Goal: Transaction & Acquisition: Subscribe to service/newsletter

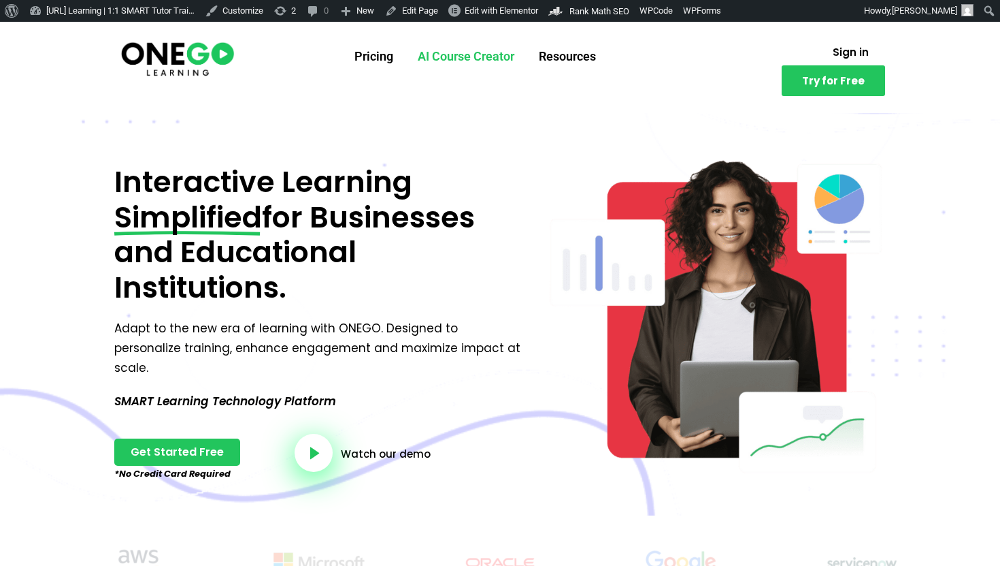
click at [475, 56] on link "AI Course Creator" at bounding box center [466, 56] width 121 height 35
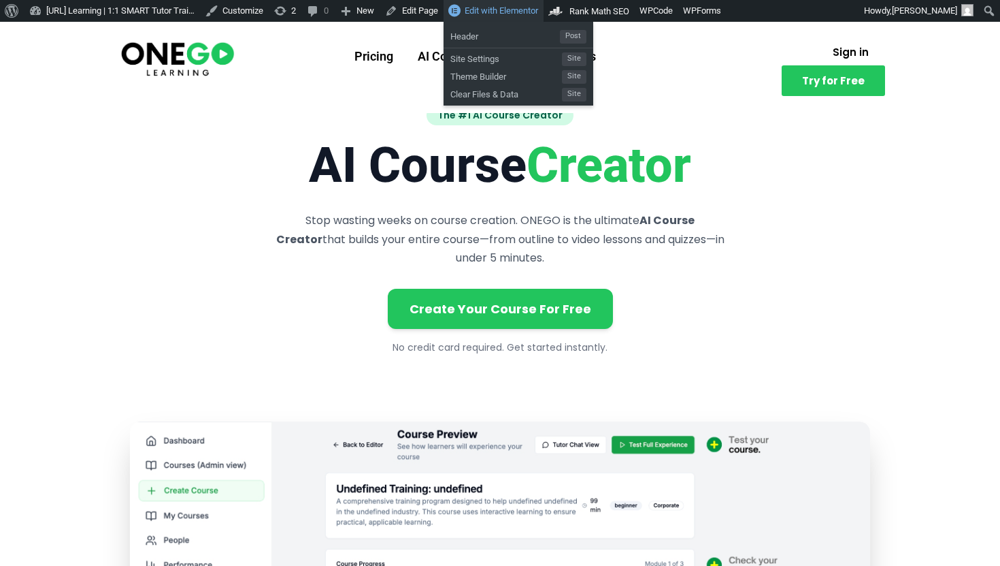
click at [520, 11] on span "Edit with Elementor" at bounding box center [502, 10] width 74 height 10
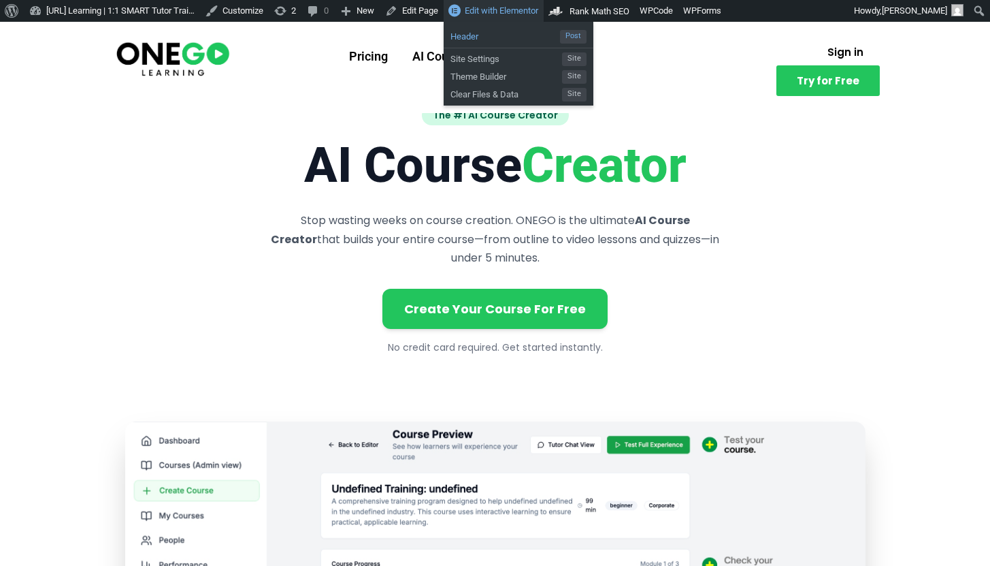
click at [522, 33] on span "Header" at bounding box center [506, 35] width 110 height 18
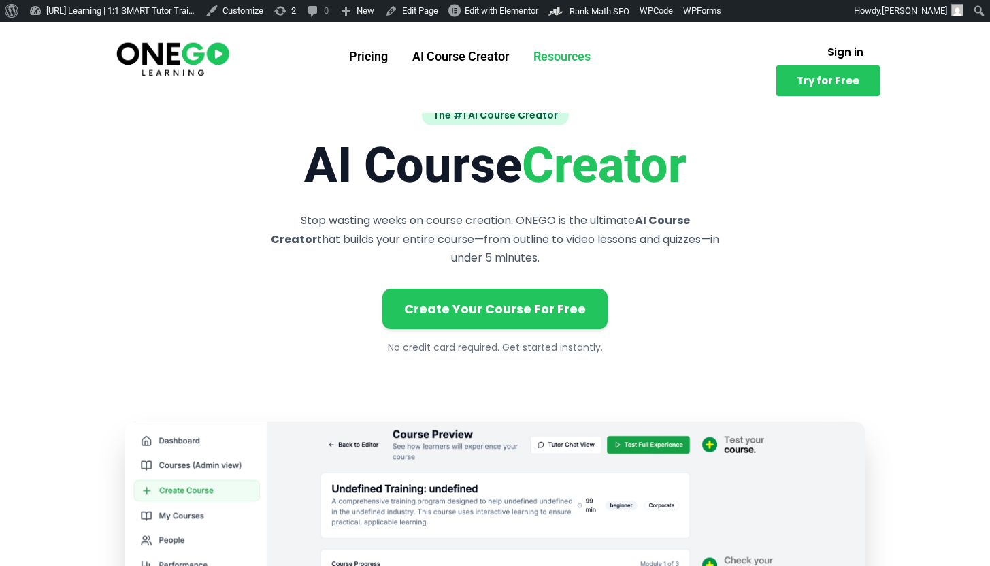
click at [578, 63] on link "Resources" at bounding box center [562, 56] width 82 height 35
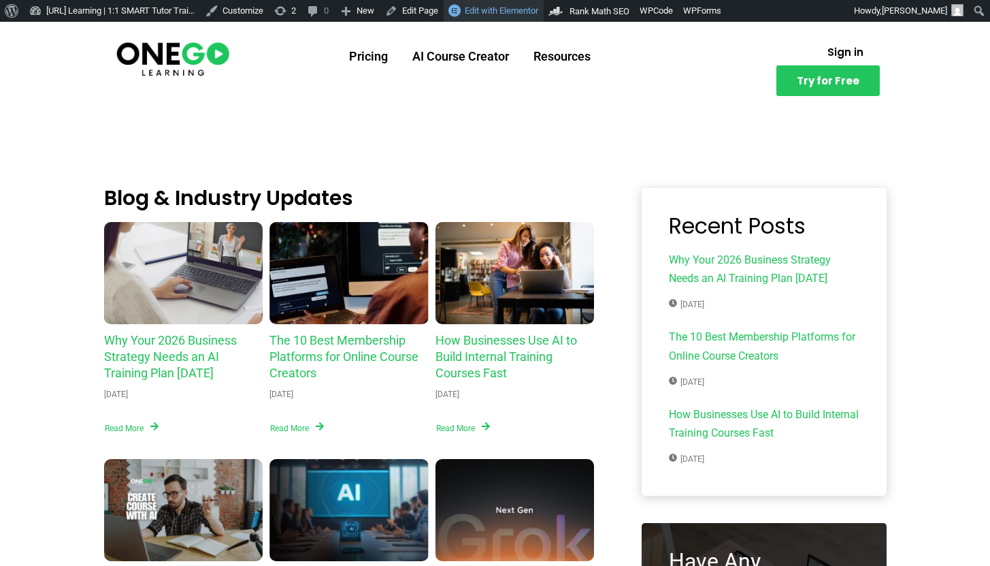
click at [538, 15] on span "Edit with Elementor" at bounding box center [502, 10] width 74 height 10
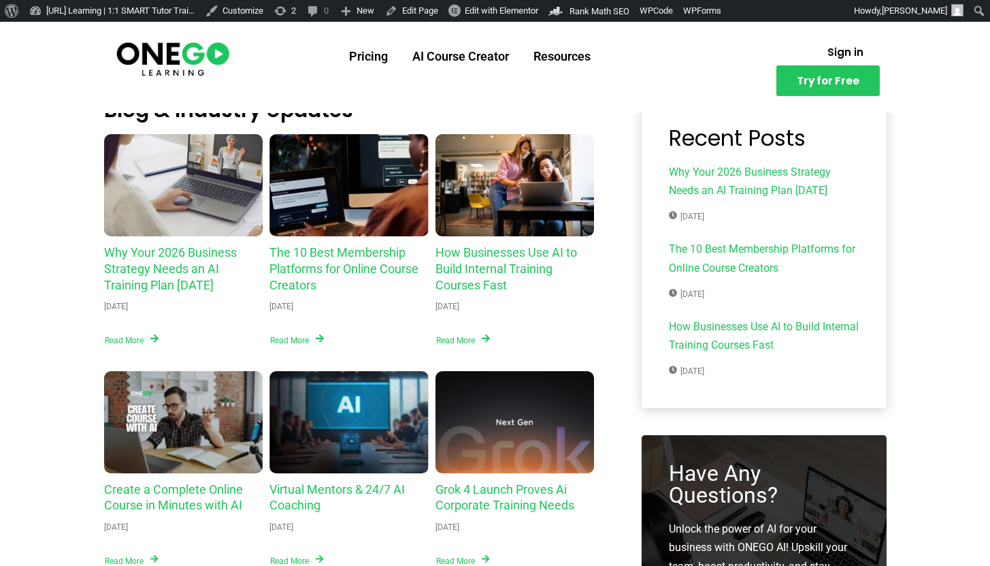
click at [215, 53] on img at bounding box center [172, 58] width 117 height 39
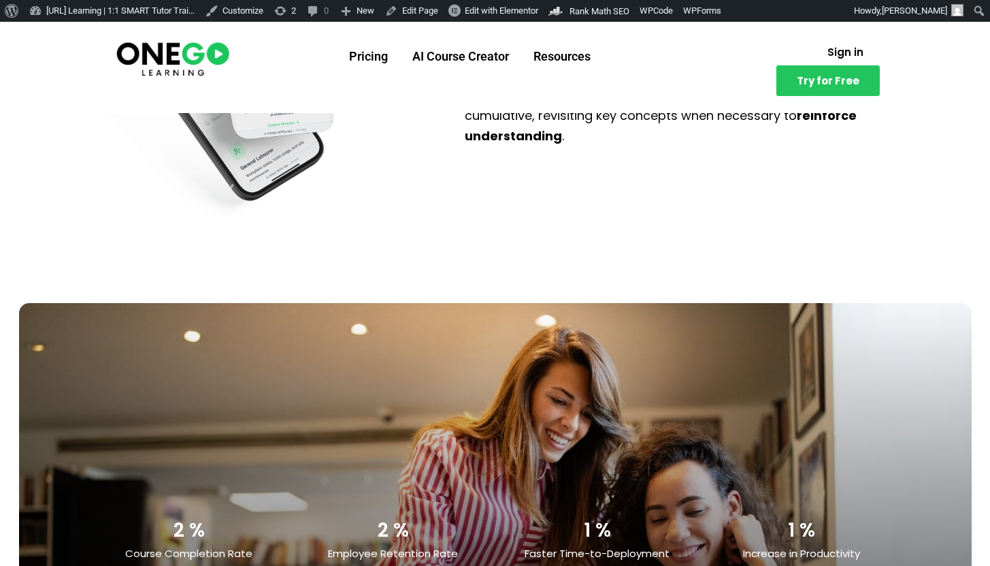
scroll to position [3458, 0]
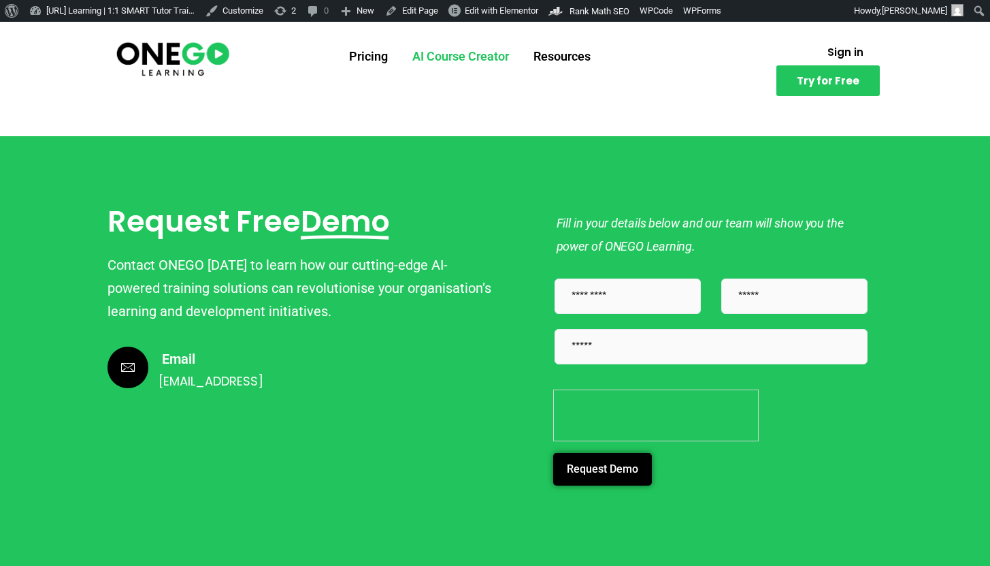
click at [468, 63] on link "AI Course Creator" at bounding box center [460, 56] width 121 height 35
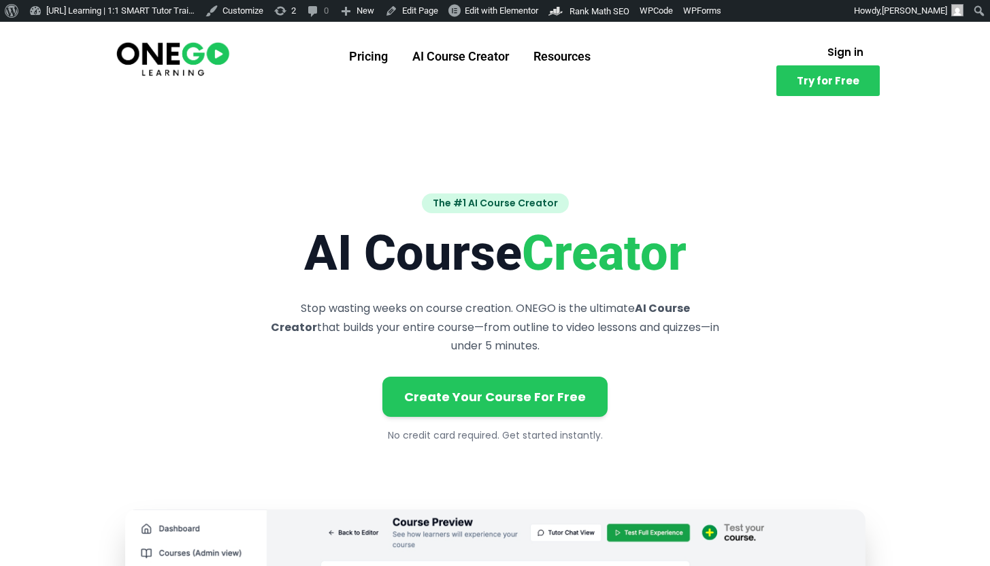
click at [374, 65] on link "Pricing" at bounding box center [368, 56] width 63 height 35
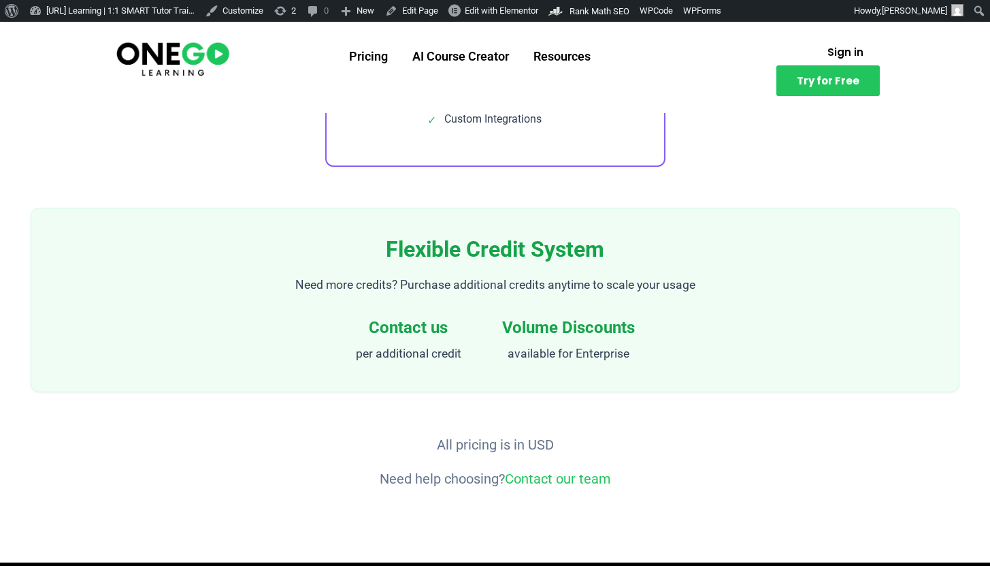
scroll to position [1654, 0]
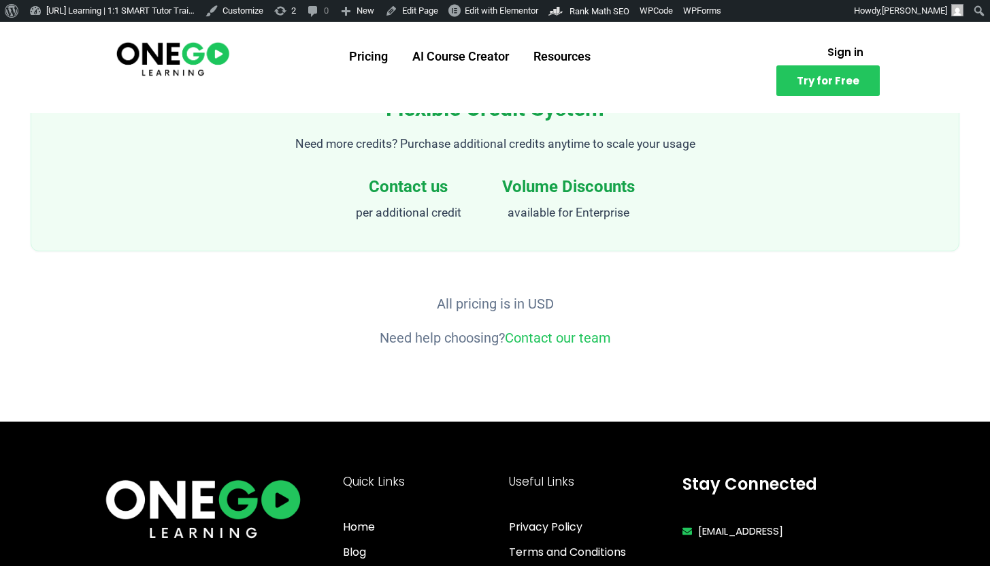
click at [416, 191] on h4 "Contact us" at bounding box center [408, 186] width 105 height 21
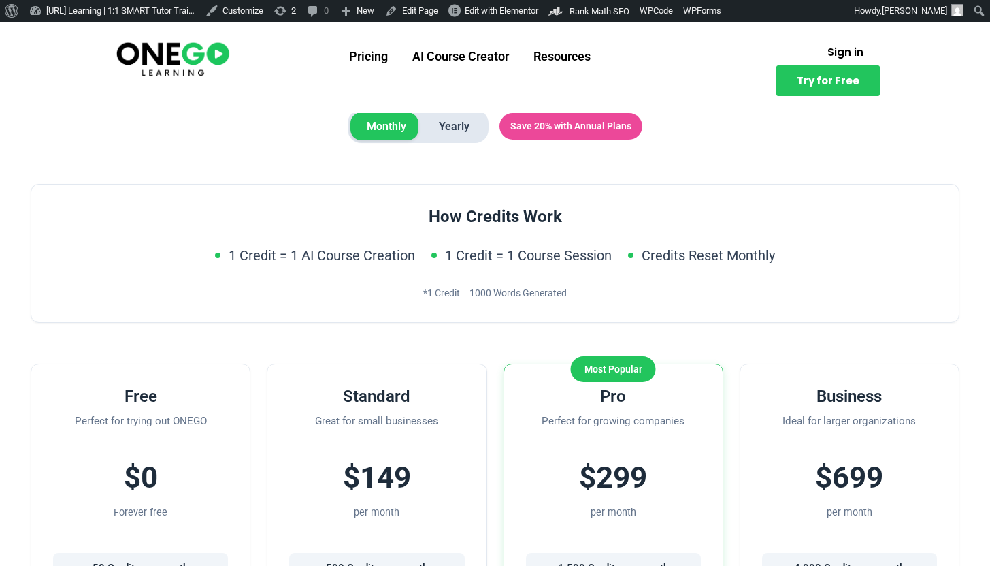
scroll to position [0, 0]
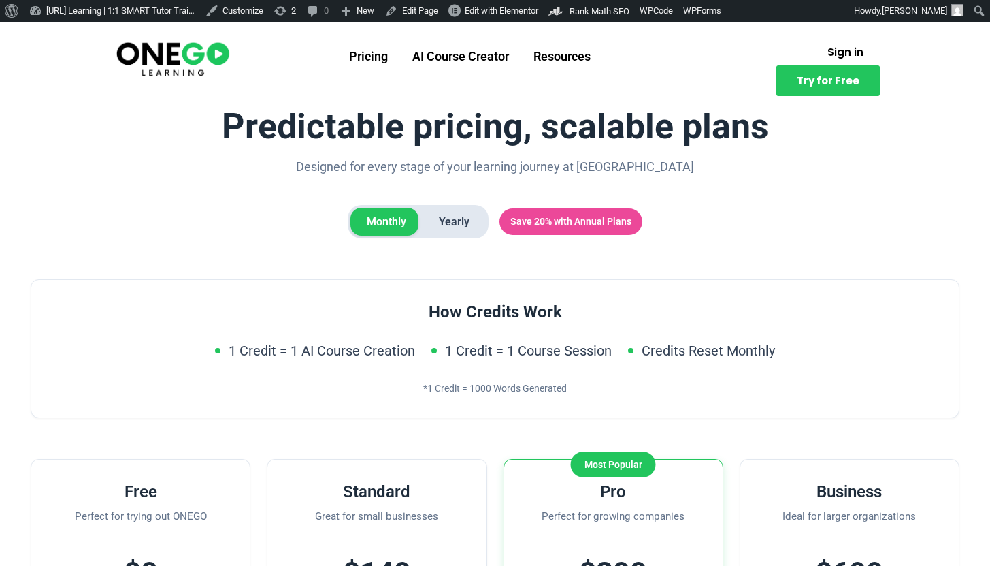
click at [443, 225] on span "Yearly" at bounding box center [454, 222] width 63 height 29
click at [398, 223] on span "Monthly" at bounding box center [387, 222] width 72 height 29
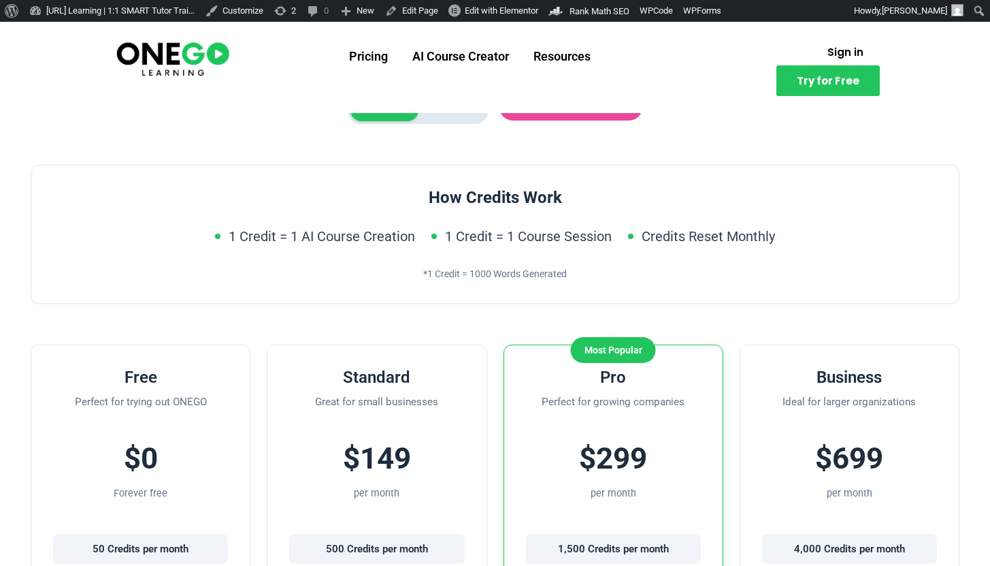
scroll to position [139, 0]
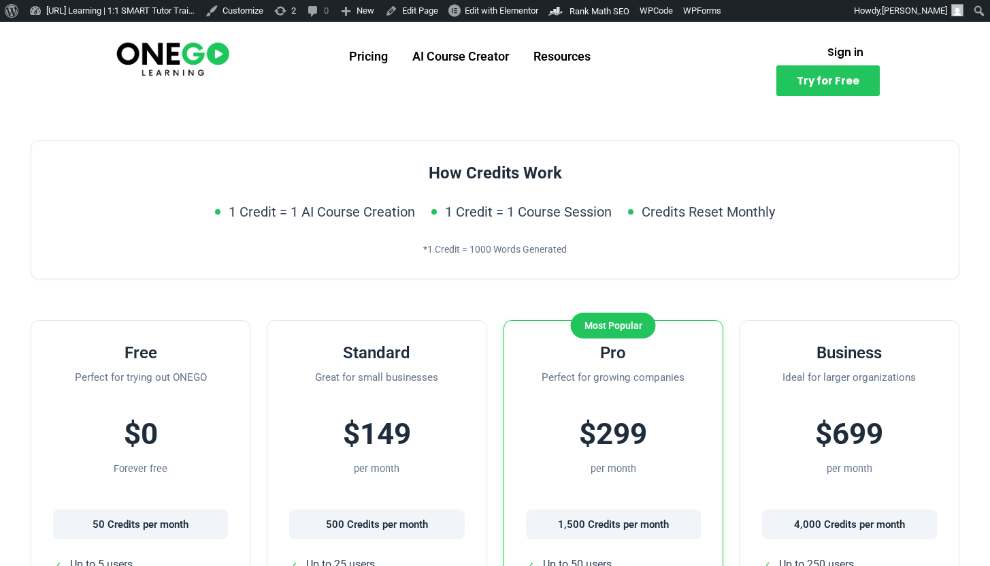
click at [437, 97] on div "Monthly Yearly" at bounding box center [418, 83] width 141 height 34
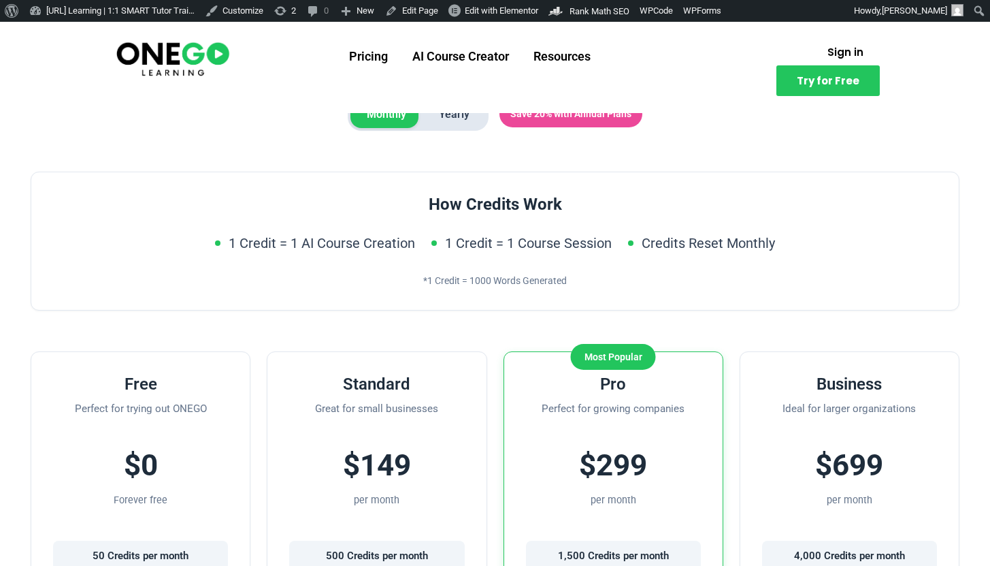
click at [442, 112] on span "Yearly" at bounding box center [454, 114] width 63 height 29
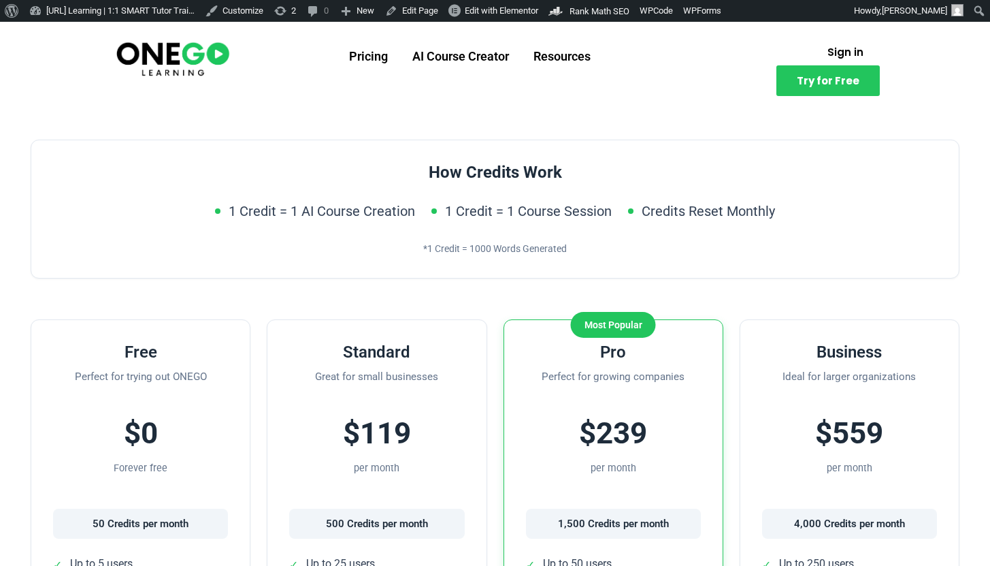
scroll to position [0, 0]
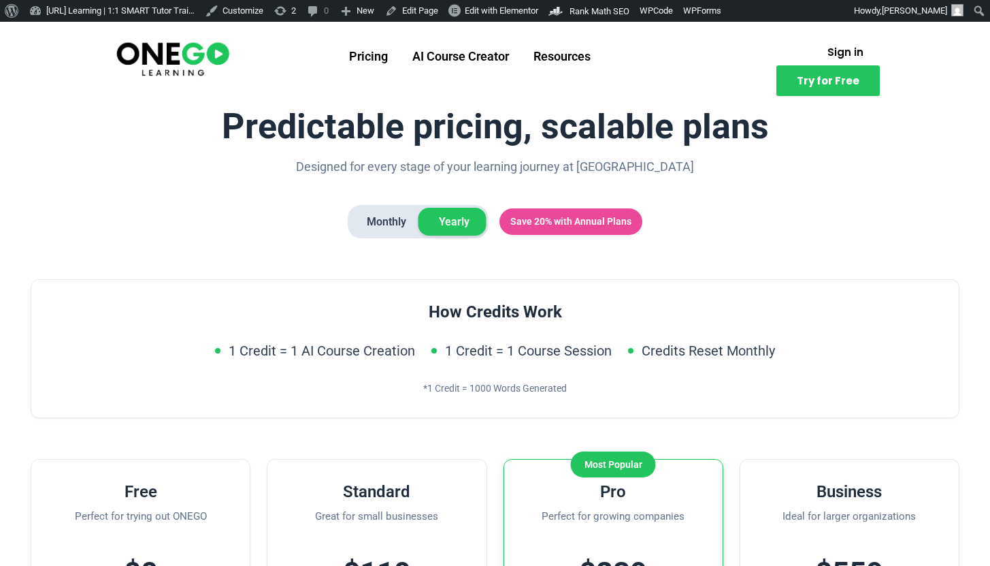
click at [380, 217] on span "Monthly" at bounding box center [387, 222] width 72 height 29
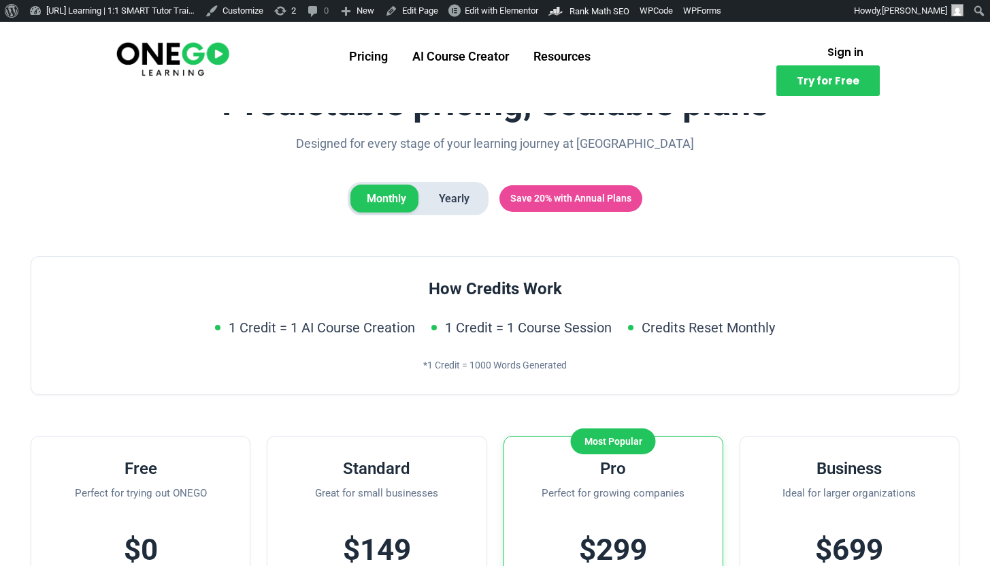
click at [450, 197] on span "Yearly" at bounding box center [454, 198] width 63 height 29
click at [388, 195] on span "Monthly" at bounding box center [387, 198] width 72 height 29
click at [432, 195] on span "Yearly" at bounding box center [454, 198] width 63 height 29
click at [397, 195] on span "Monthly" at bounding box center [387, 198] width 72 height 29
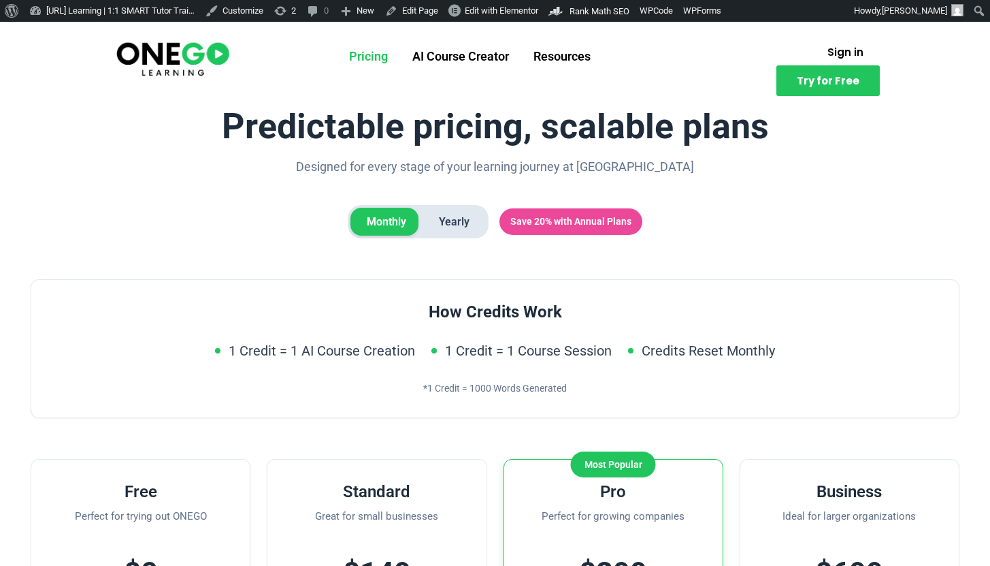
click at [347, 63] on link "Pricing" at bounding box center [368, 56] width 63 height 35
